Goal: Navigation & Orientation: Find specific page/section

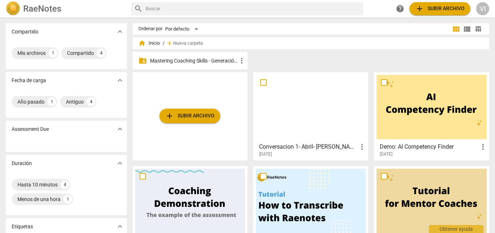
click at [198, 58] on p "Mastering Coaching Skills - Generación 31" at bounding box center [193, 61] width 87 height 8
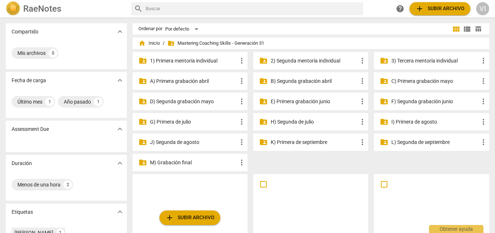
click at [170, 161] on p "M) Grabación final" at bounding box center [193, 163] width 87 height 8
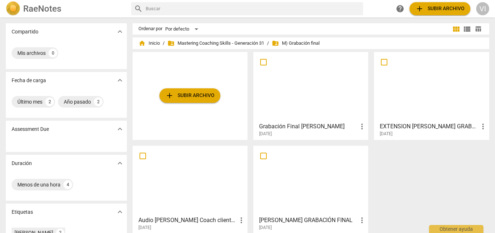
click at [303, 127] on h3 "Grabación Final [PERSON_NAME]" at bounding box center [308, 126] width 99 height 9
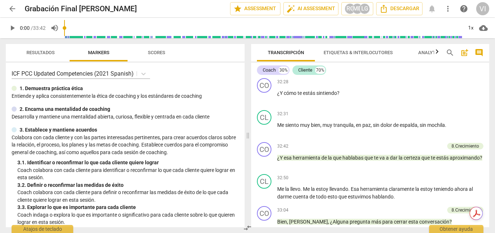
scroll to position [3879, 0]
